Goal: Task Accomplishment & Management: Complete application form

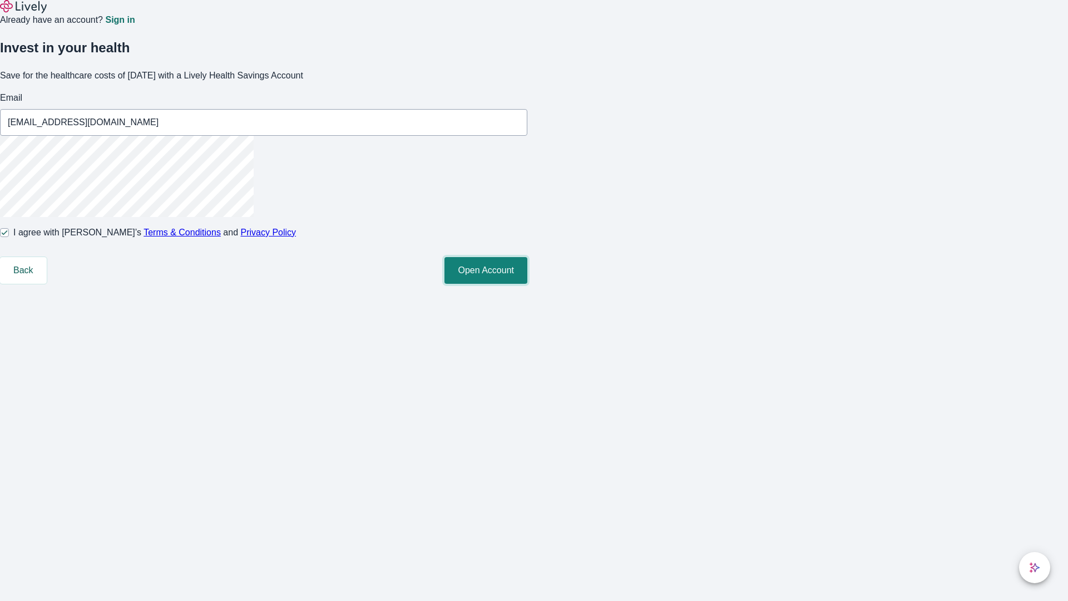
click at [527, 284] on button "Open Account" at bounding box center [485, 270] width 83 height 27
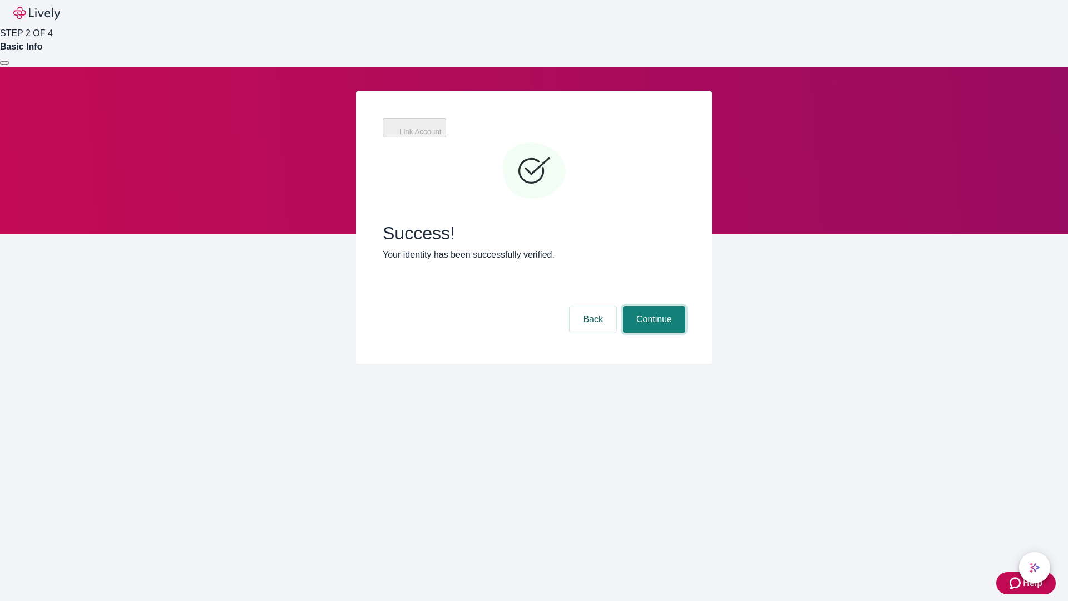
click at [652, 306] on button "Continue" at bounding box center [654, 319] width 62 height 27
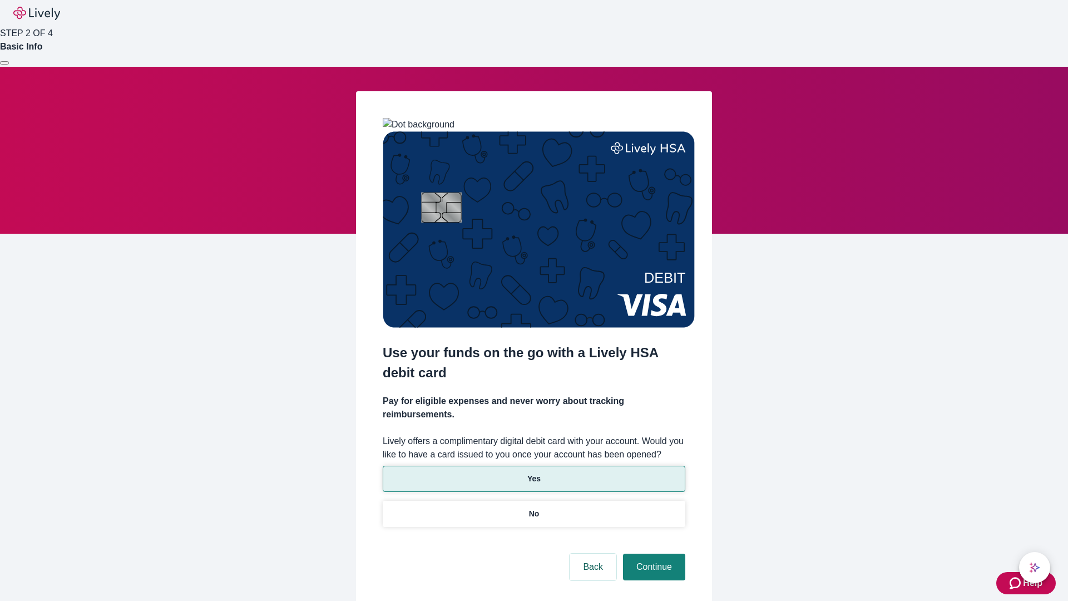
click at [533, 473] on p "Yes" at bounding box center [533, 479] width 13 height 12
click at [652, 553] on button "Continue" at bounding box center [654, 566] width 62 height 27
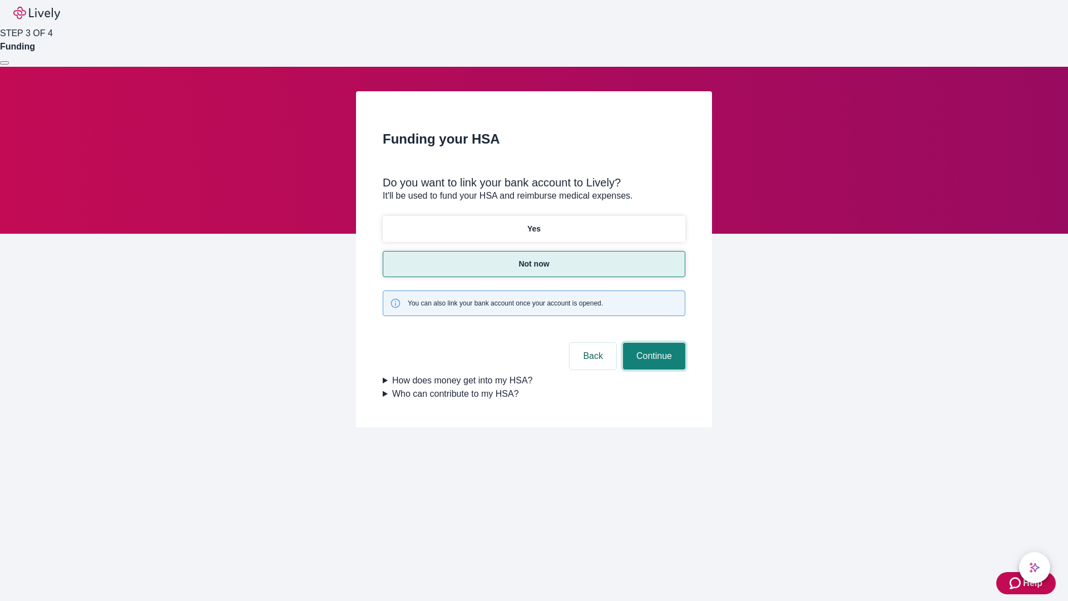
click at [652, 343] on button "Continue" at bounding box center [654, 356] width 62 height 27
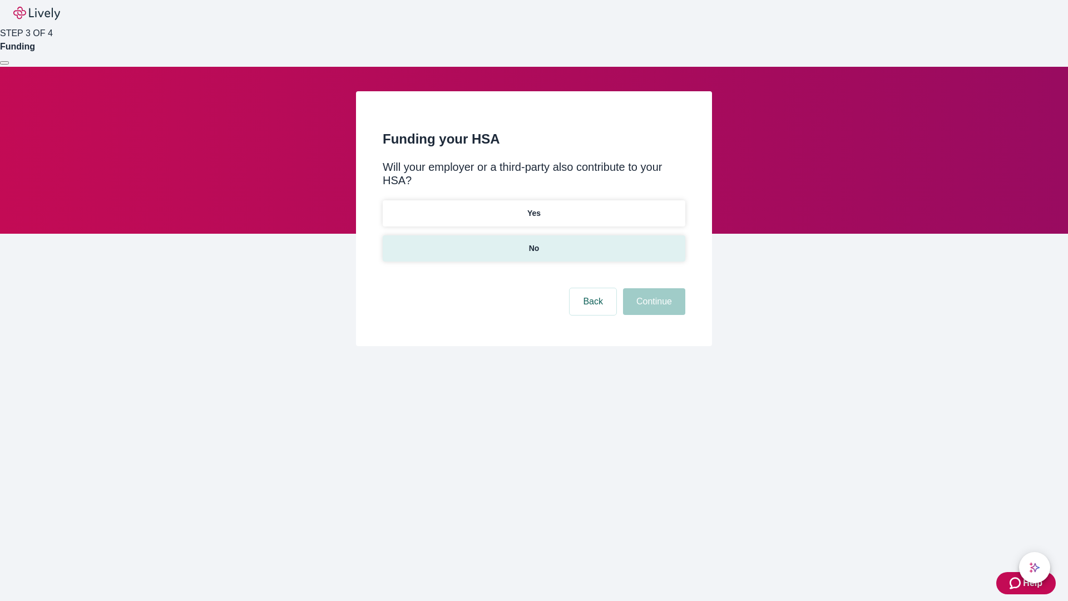
click at [533, 242] on p "No" at bounding box center [534, 248] width 11 height 12
click at [652, 288] on button "Continue" at bounding box center [654, 301] width 62 height 27
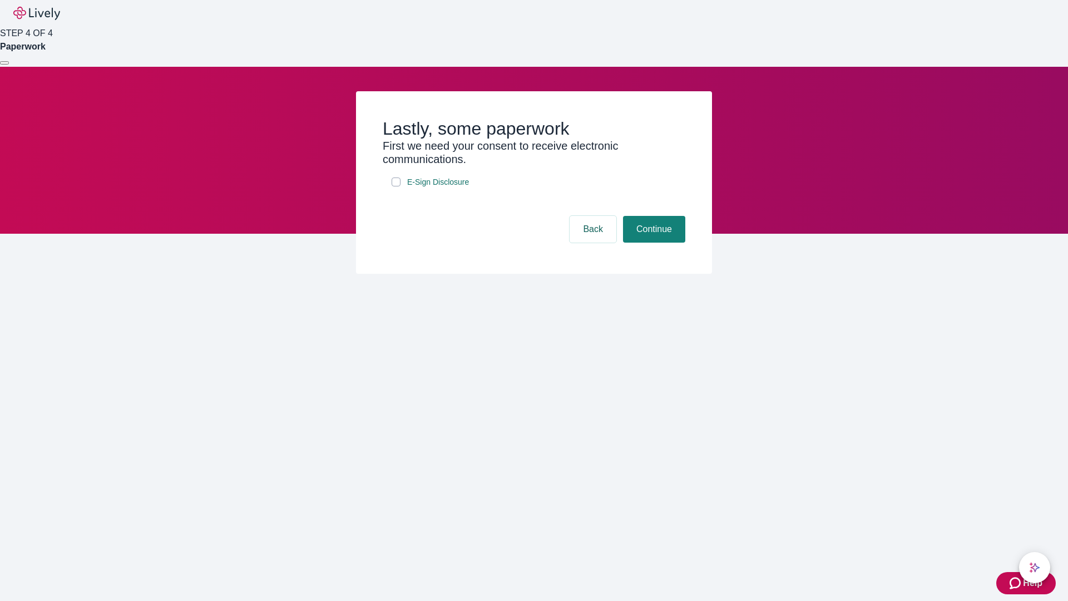
click at [396, 186] on input "E-Sign Disclosure" at bounding box center [395, 181] width 9 height 9
checkbox input "true"
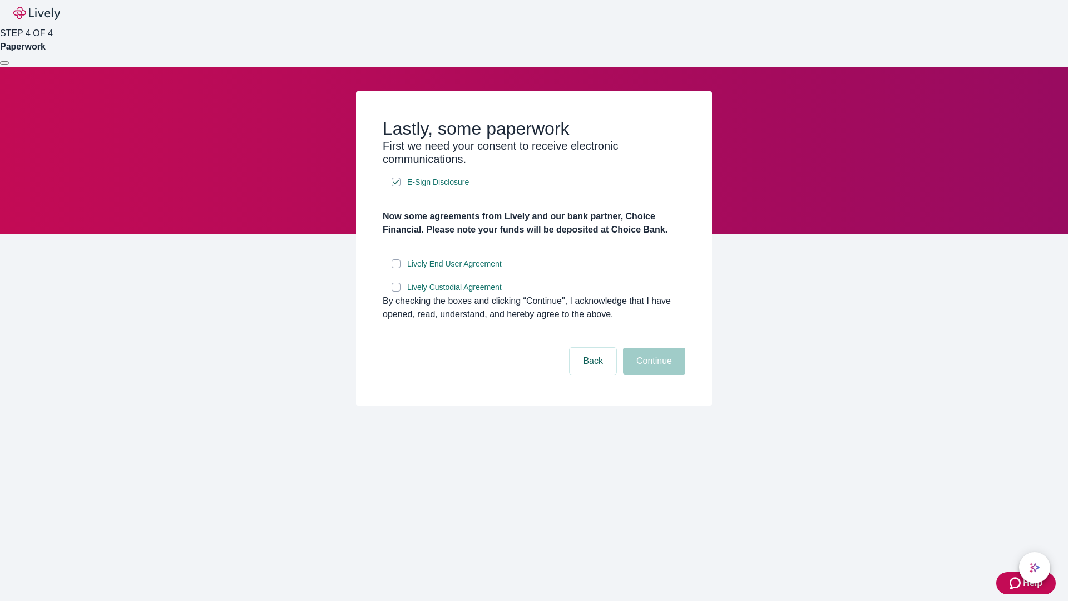
click at [396, 268] on input "Lively End User Agreement" at bounding box center [395, 263] width 9 height 9
checkbox input "true"
click at [396, 291] on input "Lively Custodial Agreement" at bounding box center [395, 286] width 9 height 9
checkbox input "true"
click at [652, 374] on button "Continue" at bounding box center [654, 361] width 62 height 27
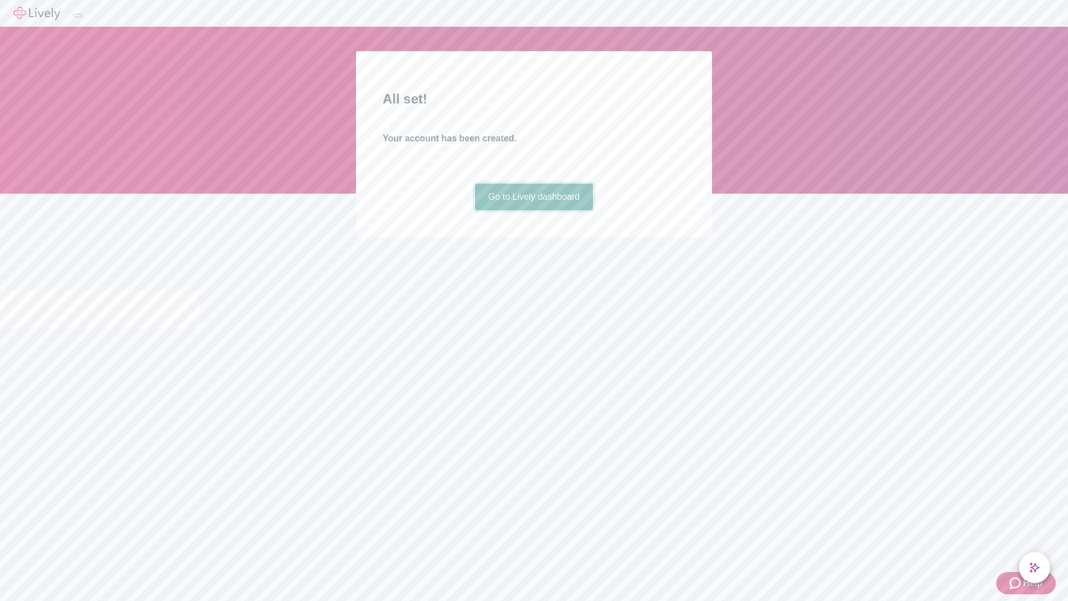
click at [533, 210] on link "Go to Lively dashboard" at bounding box center [534, 196] width 118 height 27
